Goal: Task Accomplishment & Management: Manage account settings

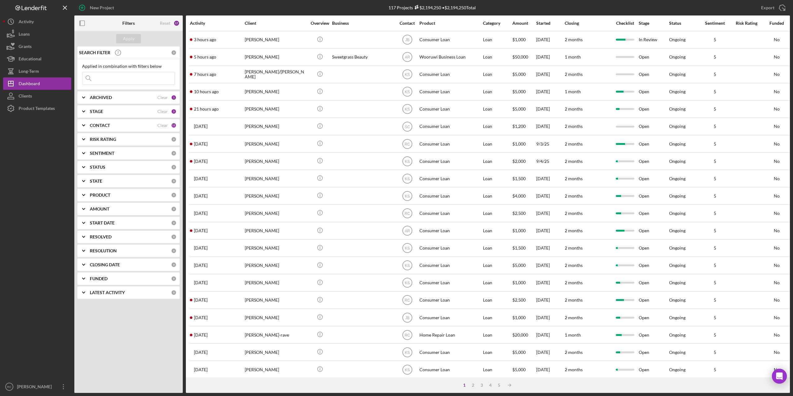
click at [142, 86] on div "Applied in combination with filters below Icon/Menu Close" at bounding box center [128, 74] width 102 height 31
click at [129, 79] on input at bounding box center [128, 78] width 92 height 12
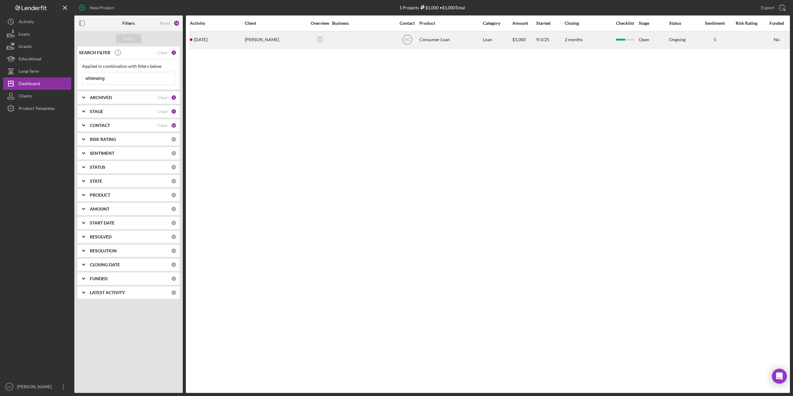
type input "whitewing"
click at [272, 40] on div "[PERSON_NAME]" at bounding box center [276, 40] width 62 height 16
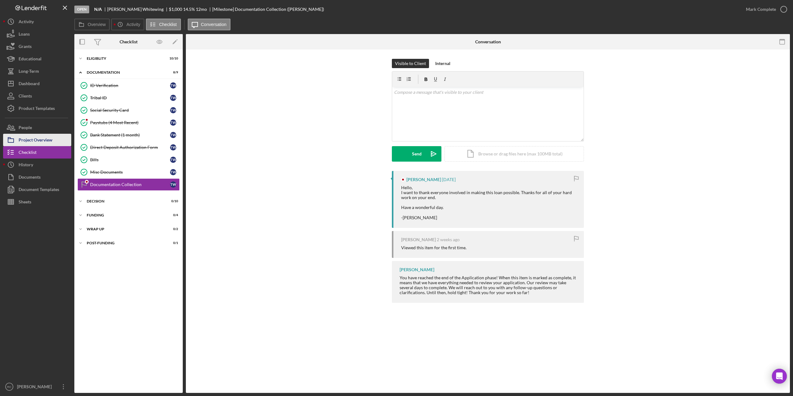
click at [50, 139] on div "Project Overview" at bounding box center [36, 141] width 34 height 14
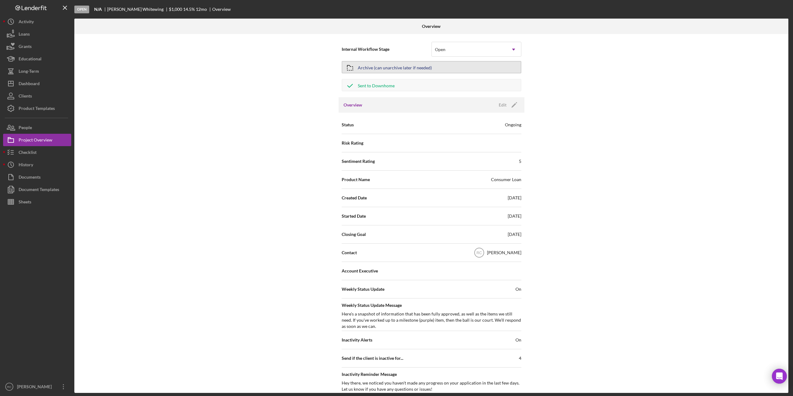
click at [437, 65] on button "Archive (can unarchive later if needed)" at bounding box center [432, 67] width 180 height 12
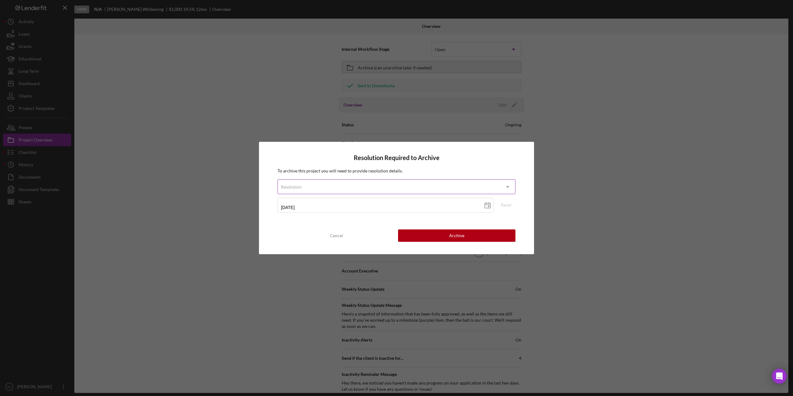
click at [410, 186] on div "Resolution" at bounding box center [389, 187] width 222 height 14
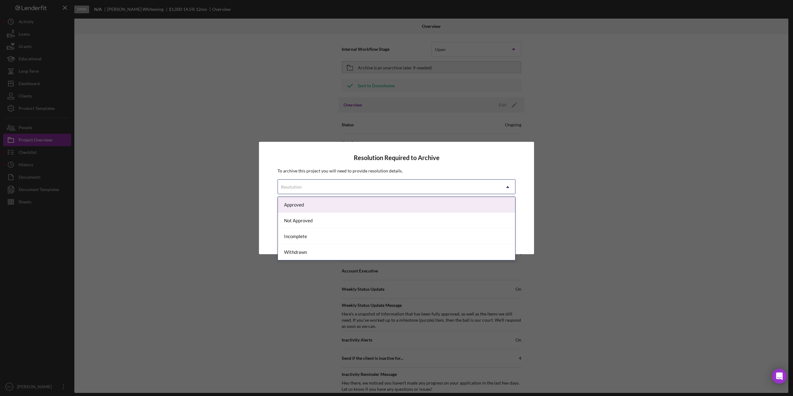
click at [378, 207] on div "Approved" at bounding box center [396, 205] width 237 height 16
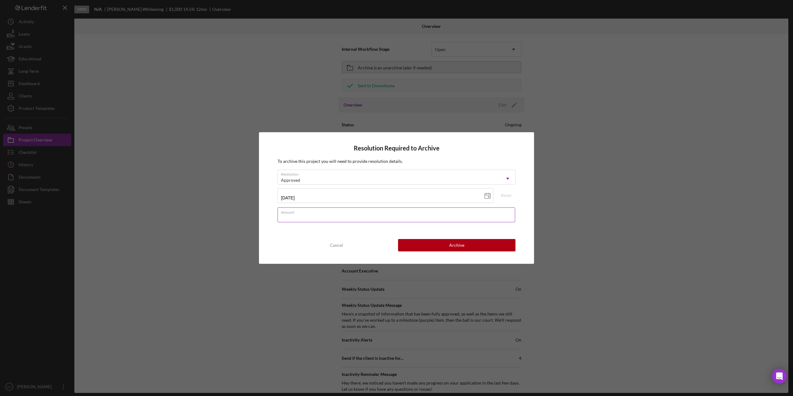
click at [371, 218] on input "Amount" at bounding box center [397, 215] width 238 height 15
type input "$100,000"
click at [457, 246] on div "Archive" at bounding box center [456, 245] width 15 height 12
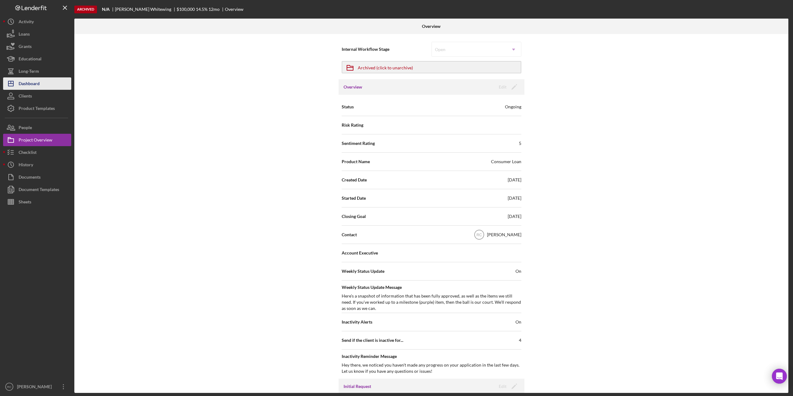
click at [40, 84] on div "Dashboard" at bounding box center [29, 84] width 21 height 14
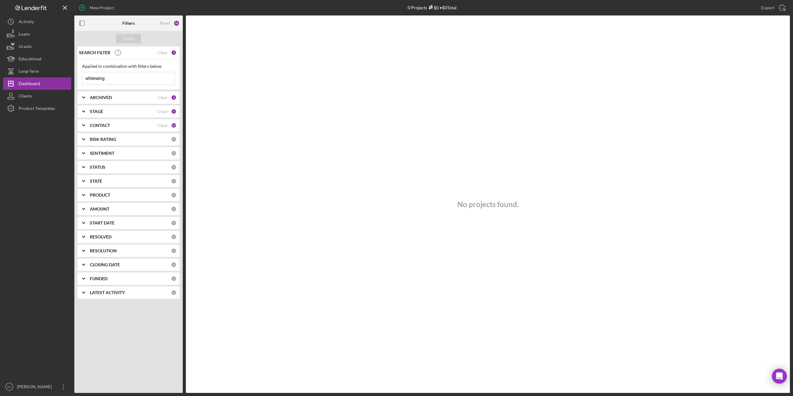
click at [112, 79] on input "whitewing" at bounding box center [128, 78] width 92 height 12
type input "w"
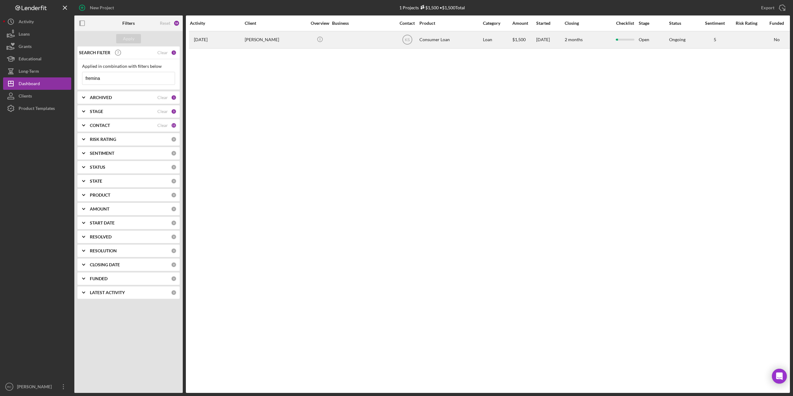
type input "fremina"
click at [265, 38] on div "[PERSON_NAME]" at bounding box center [276, 40] width 62 height 16
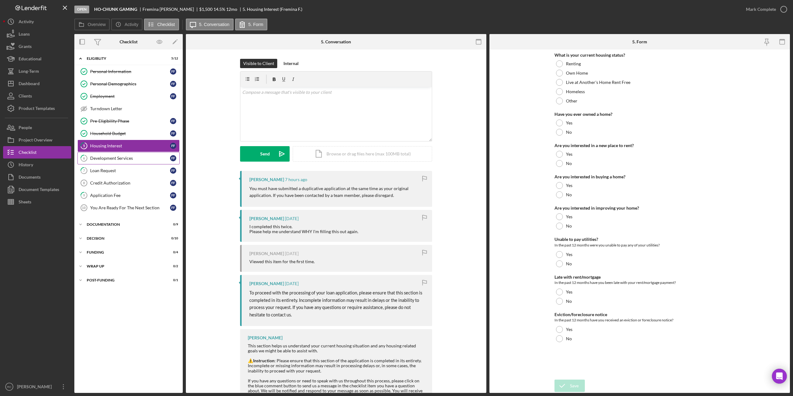
click at [111, 156] on div "Development Services" at bounding box center [130, 158] width 80 height 5
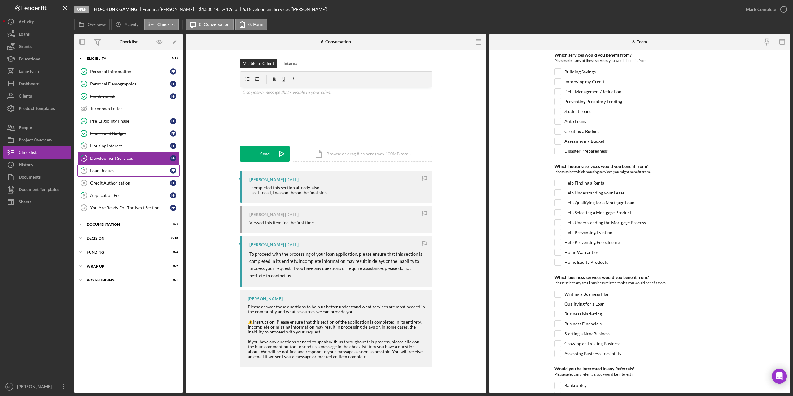
click at [110, 169] on div "Loan Request" at bounding box center [130, 170] width 80 height 5
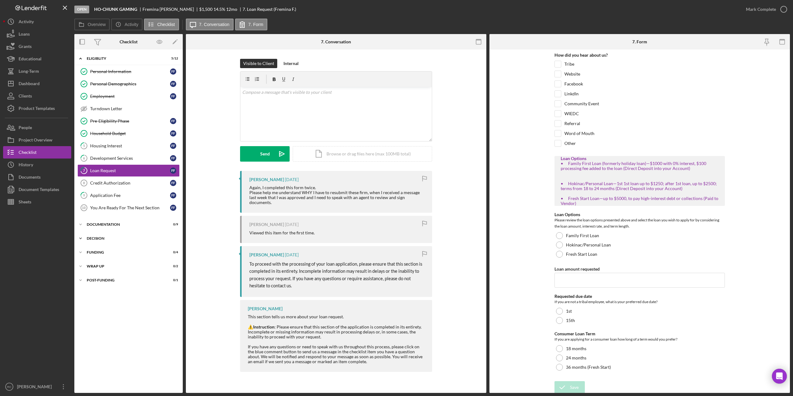
click at [99, 237] on div "Decision" at bounding box center [131, 239] width 88 height 4
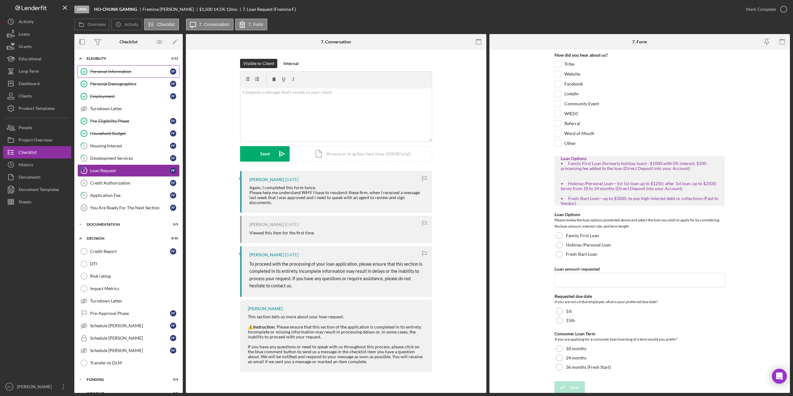
click at [116, 70] on div "Personal Information" at bounding box center [130, 71] width 80 height 5
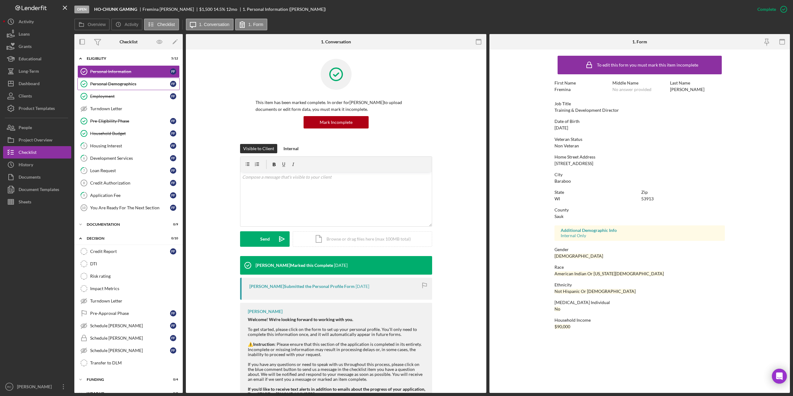
click at [109, 82] on div "Personal Demographics" at bounding box center [130, 83] width 80 height 5
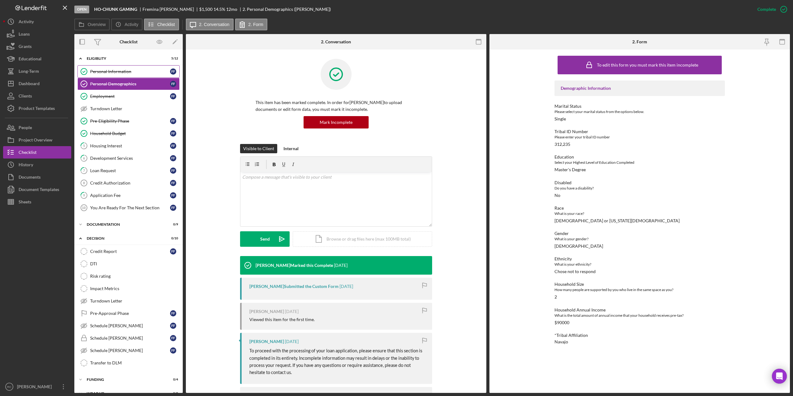
click at [109, 71] on div "Personal Information" at bounding box center [130, 71] width 80 height 5
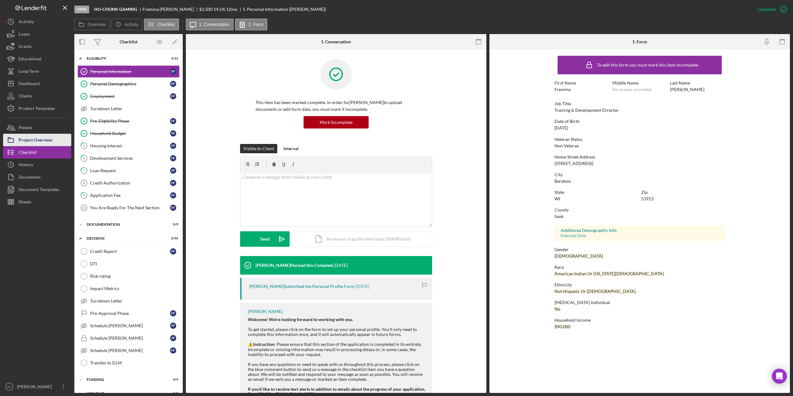
click at [50, 141] on div "Project Overview" at bounding box center [36, 141] width 34 height 14
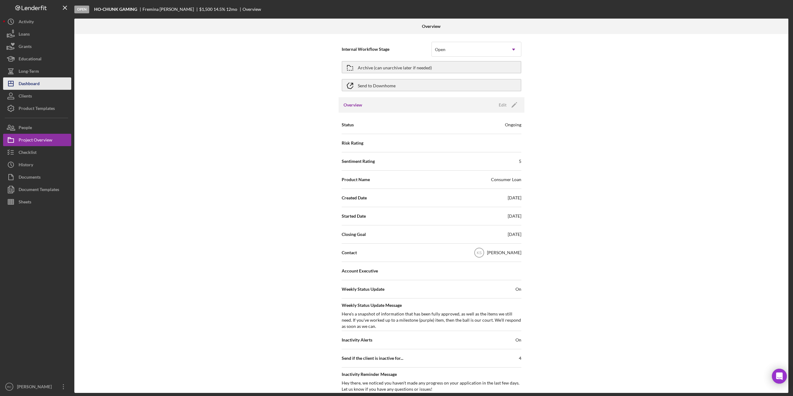
click at [37, 84] on div "Dashboard" at bounding box center [29, 84] width 21 height 14
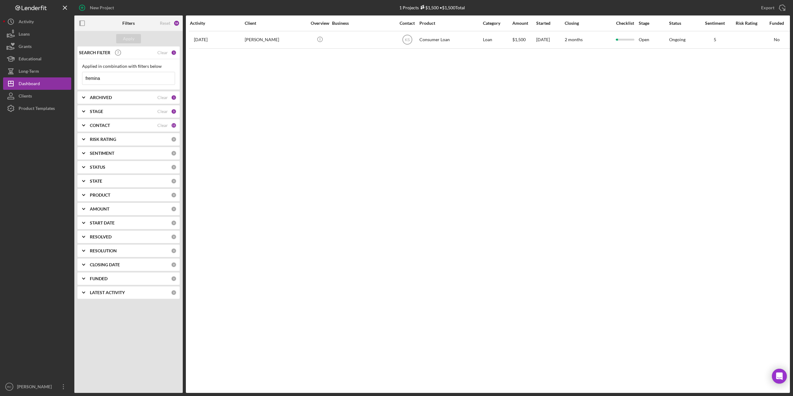
click at [134, 97] on div "ARCHIVED" at bounding box center [124, 97] width 68 height 5
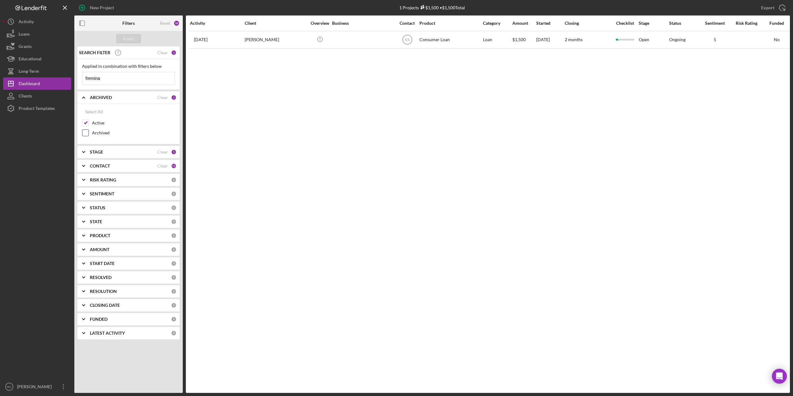
click at [98, 132] on label "Archived" at bounding box center [133, 133] width 83 height 6
click at [89, 132] on input "Archived" at bounding box center [85, 133] width 6 height 6
checkbox input "true"
click at [131, 36] on div "Apply" at bounding box center [128, 38] width 11 height 9
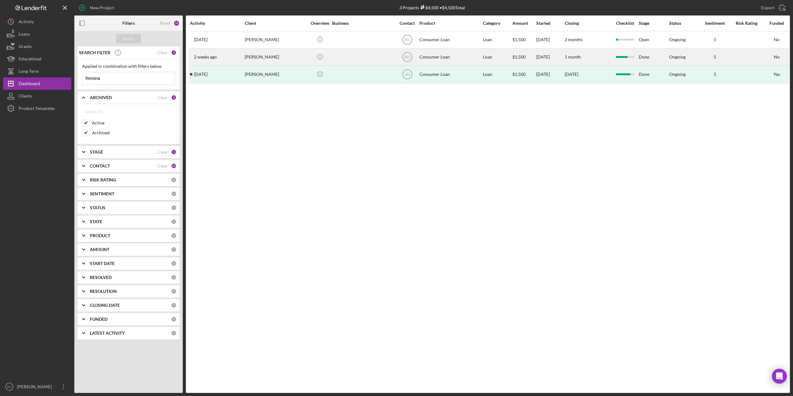
click at [261, 55] on div "[PERSON_NAME]" at bounding box center [276, 57] width 62 height 16
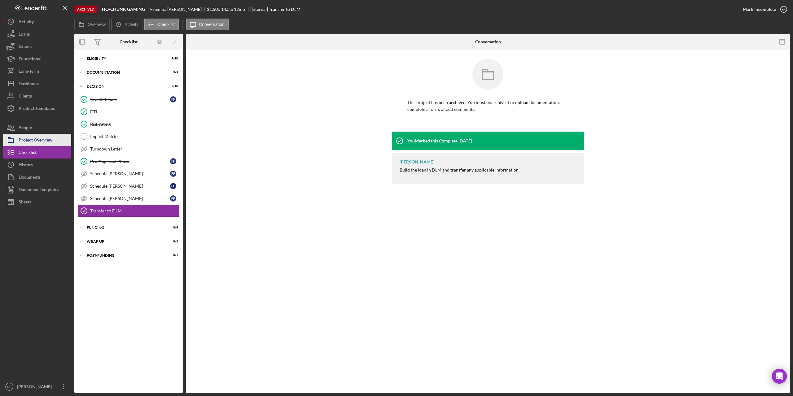
click at [49, 141] on div "Project Overview" at bounding box center [36, 141] width 34 height 14
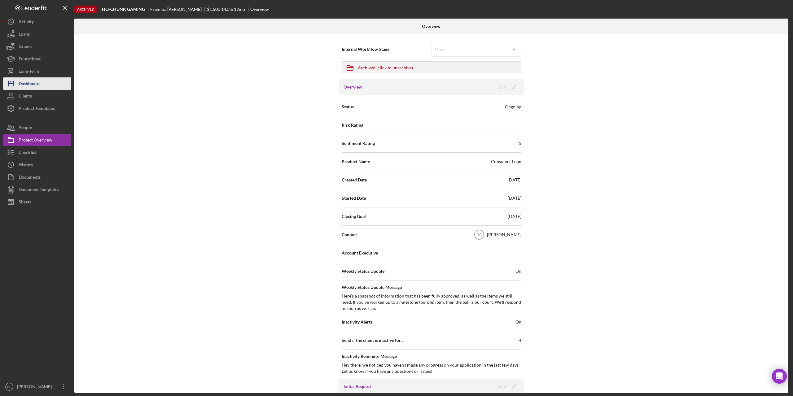
click at [40, 84] on div "Dashboard" at bounding box center [29, 84] width 21 height 14
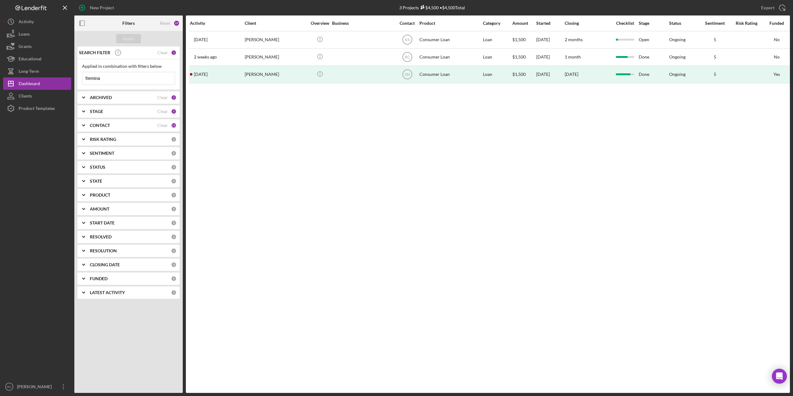
click at [105, 76] on input "fremina" at bounding box center [128, 78] width 92 height 12
type input "f"
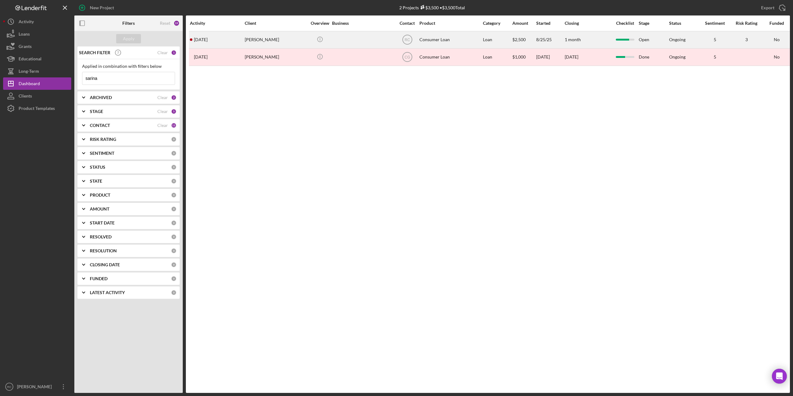
type input "sarina"
click at [267, 38] on div "[PERSON_NAME]" at bounding box center [276, 40] width 62 height 16
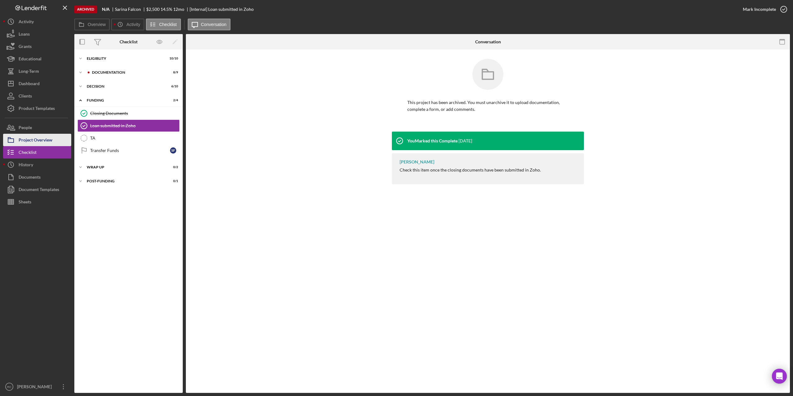
click at [46, 141] on div "Project Overview" at bounding box center [36, 141] width 34 height 14
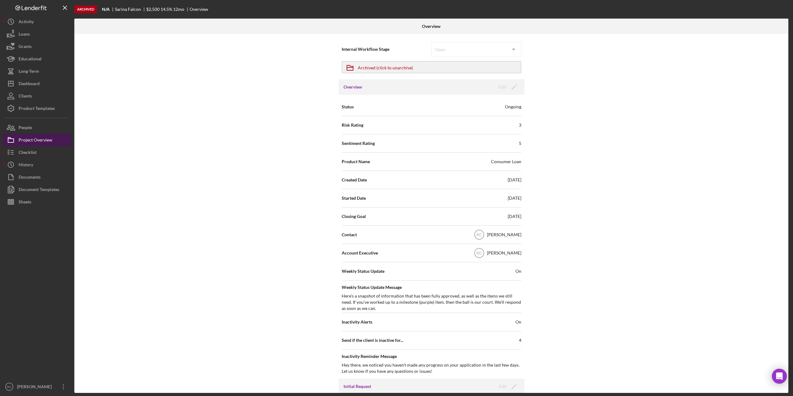
click at [40, 137] on div "Project Overview" at bounding box center [36, 141] width 34 height 14
